Goal: Information Seeking & Learning: Learn about a topic

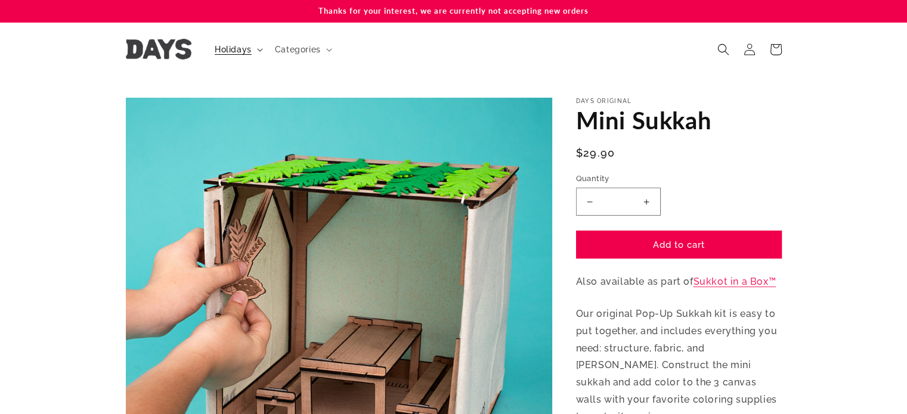
click at [247, 52] on span "Holidays" at bounding box center [233, 49] width 37 height 11
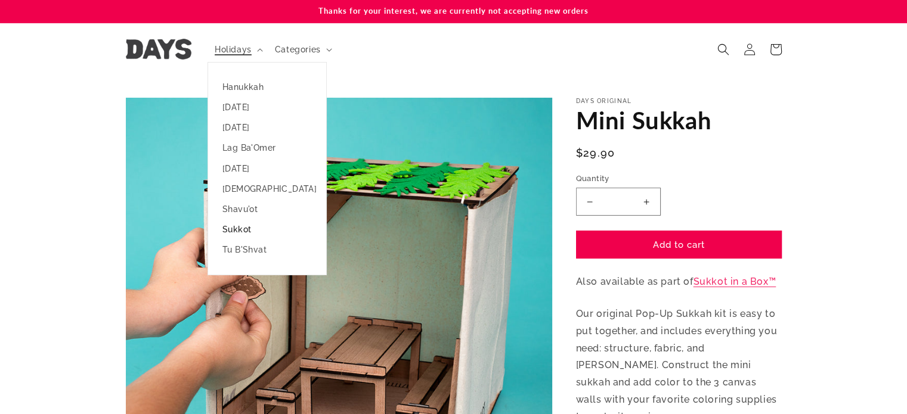
click at [239, 233] on link "Sukkot" at bounding box center [267, 229] width 118 height 20
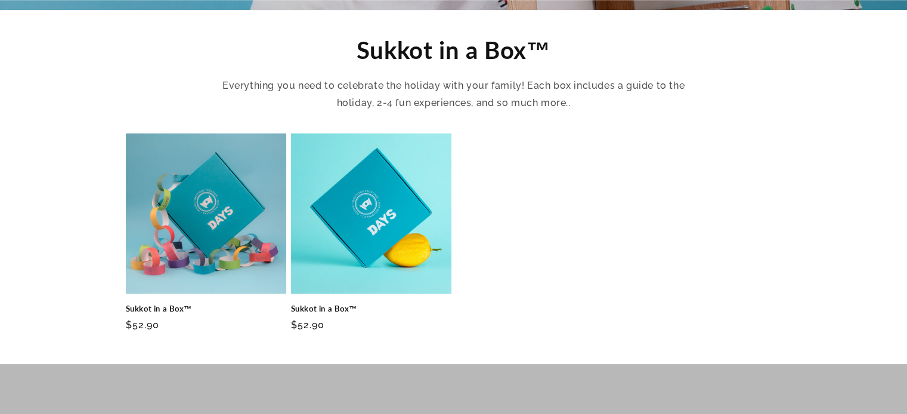
scroll to position [420, 0]
click at [210, 304] on link "Sukkot in a Box™" at bounding box center [206, 309] width 160 height 10
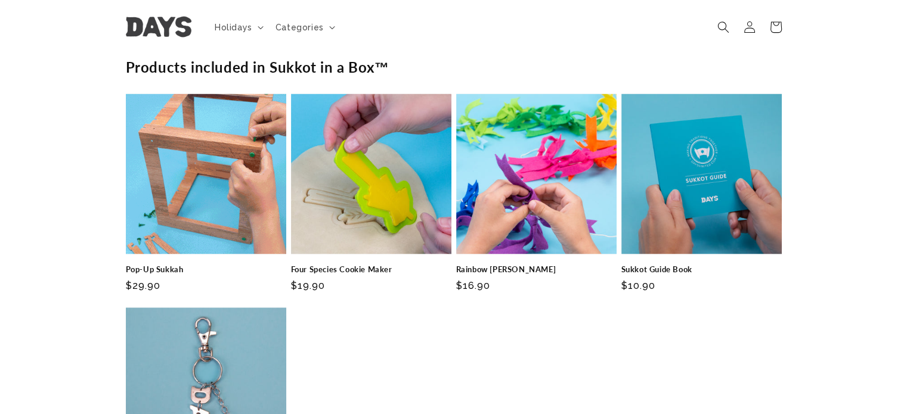
scroll to position [2385, 0]
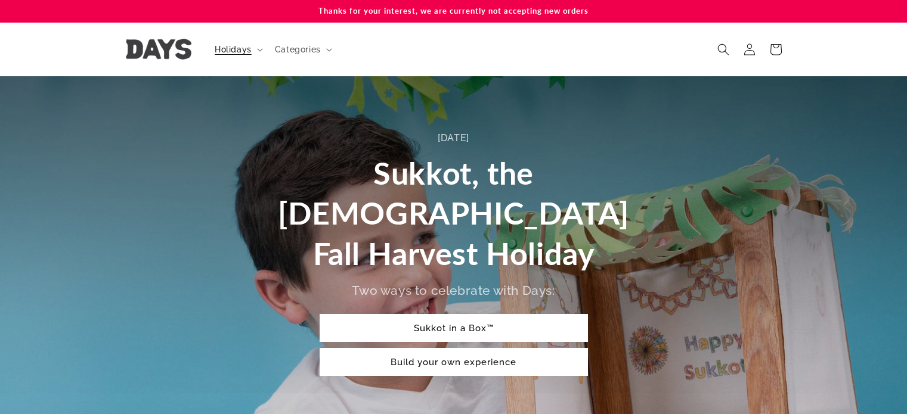
scroll to position [439, 0]
